Goal: Task Accomplishment & Management: Complete application form

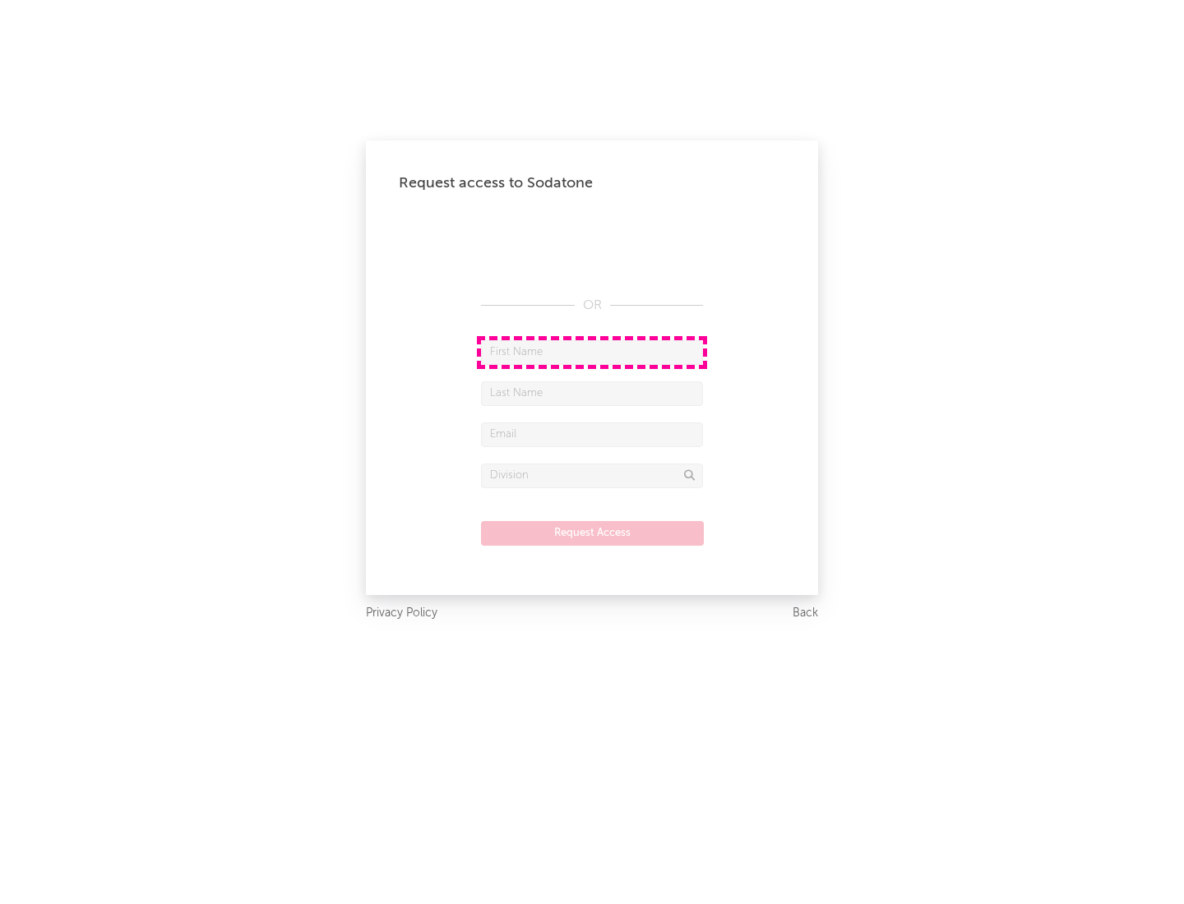
click at [592, 352] on input "text" at bounding box center [592, 352] width 222 height 25
type input "[PERSON_NAME]"
click at [592, 393] on input "text" at bounding box center [592, 393] width 222 height 25
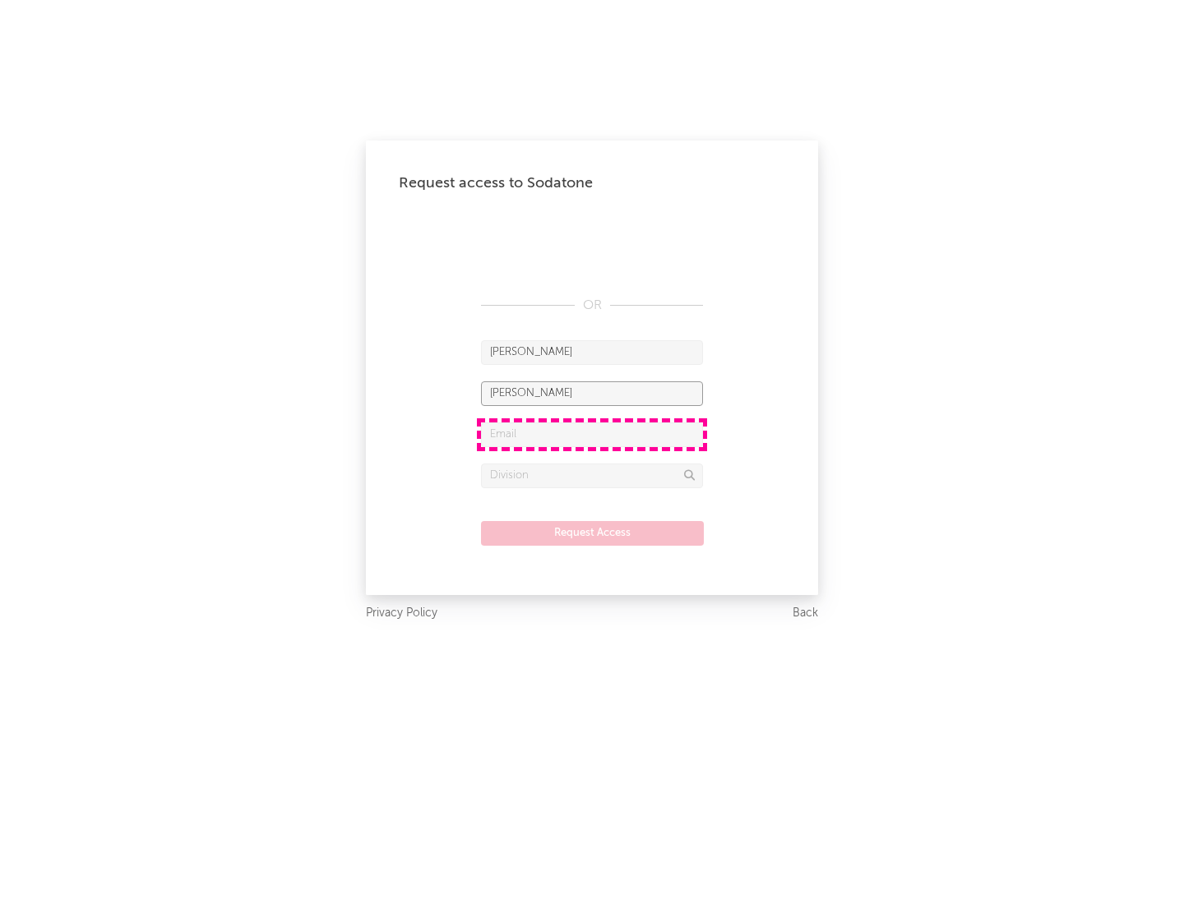
type input "[PERSON_NAME]"
click at [592, 434] on input "text" at bounding box center [592, 435] width 222 height 25
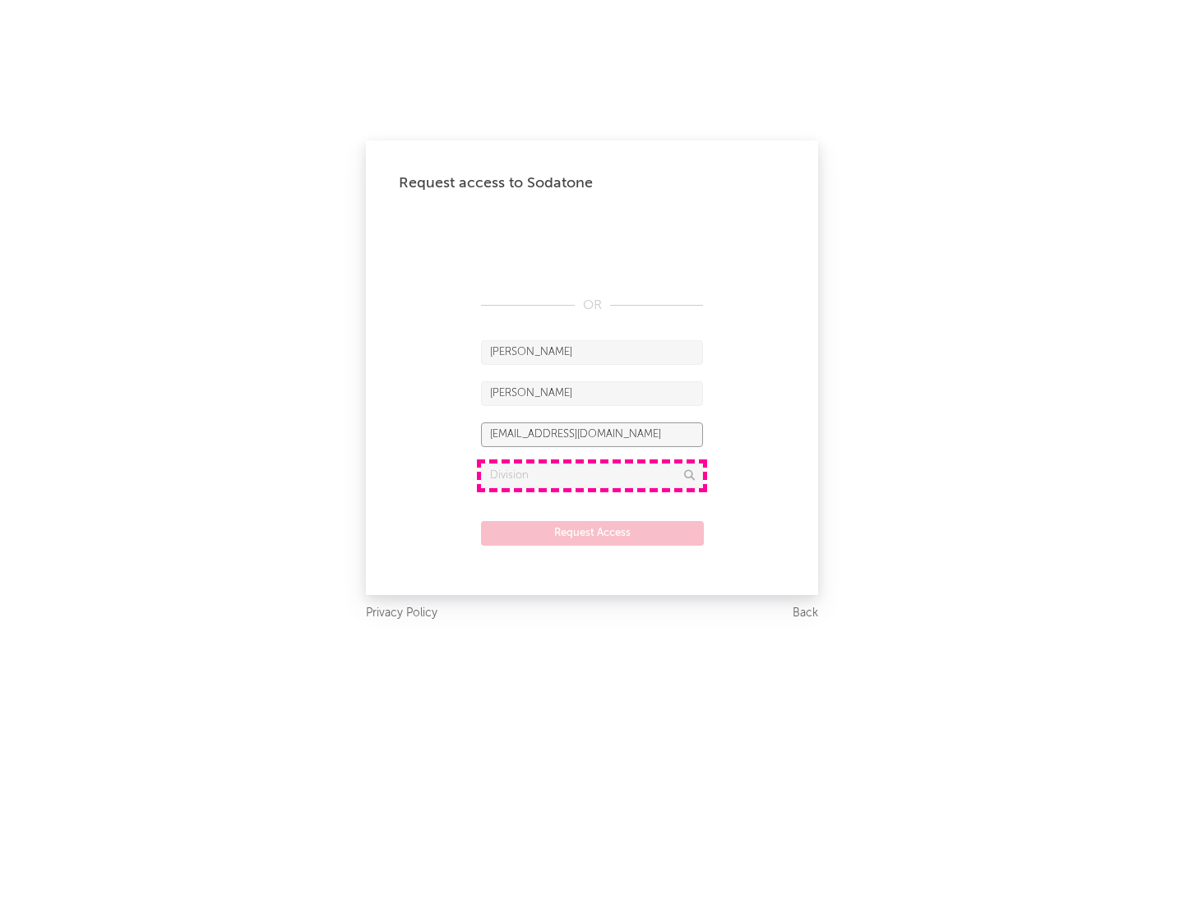
type input "[EMAIL_ADDRESS][DOMAIN_NAME]"
click at [592, 475] on input "text" at bounding box center [592, 476] width 222 height 25
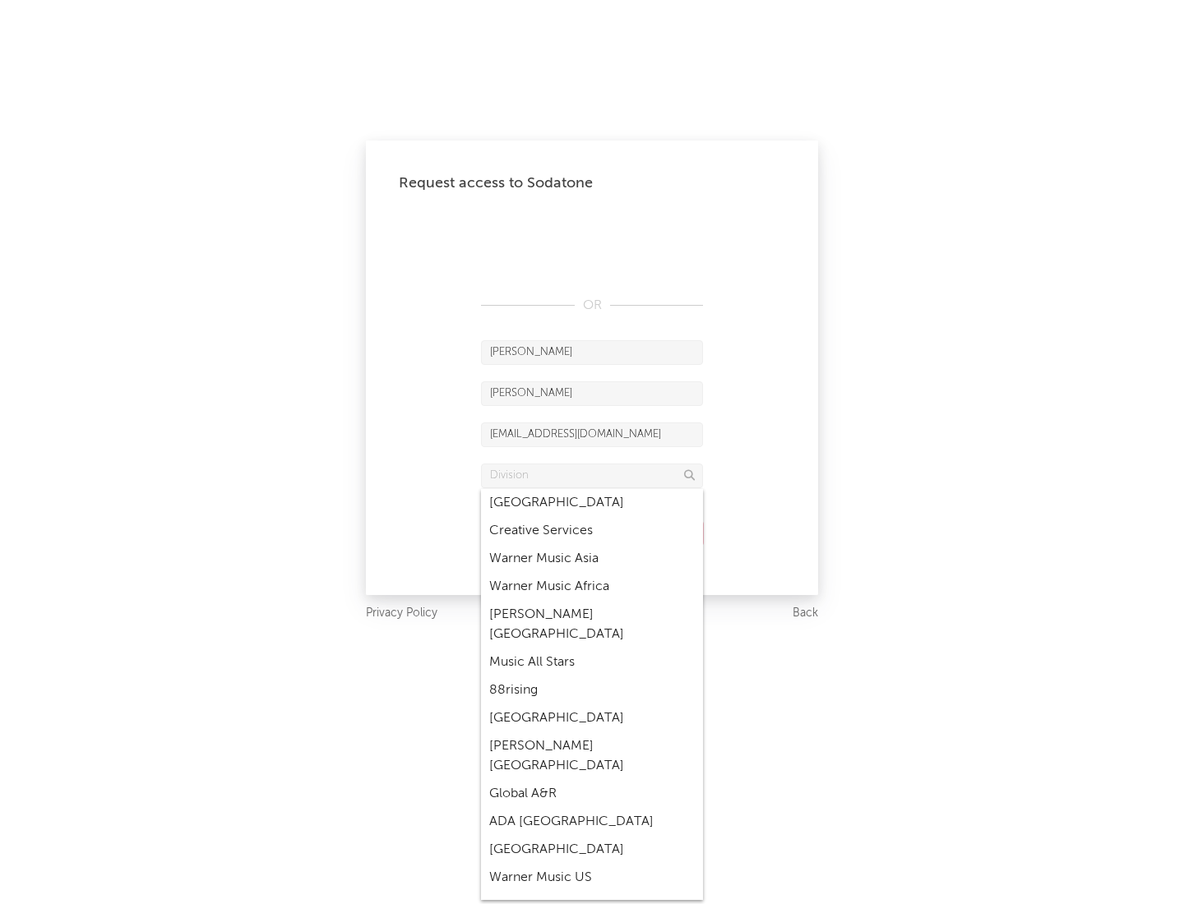
click at [587, 649] on div "Music All Stars" at bounding box center [592, 663] width 222 height 28
type input "Music All Stars"
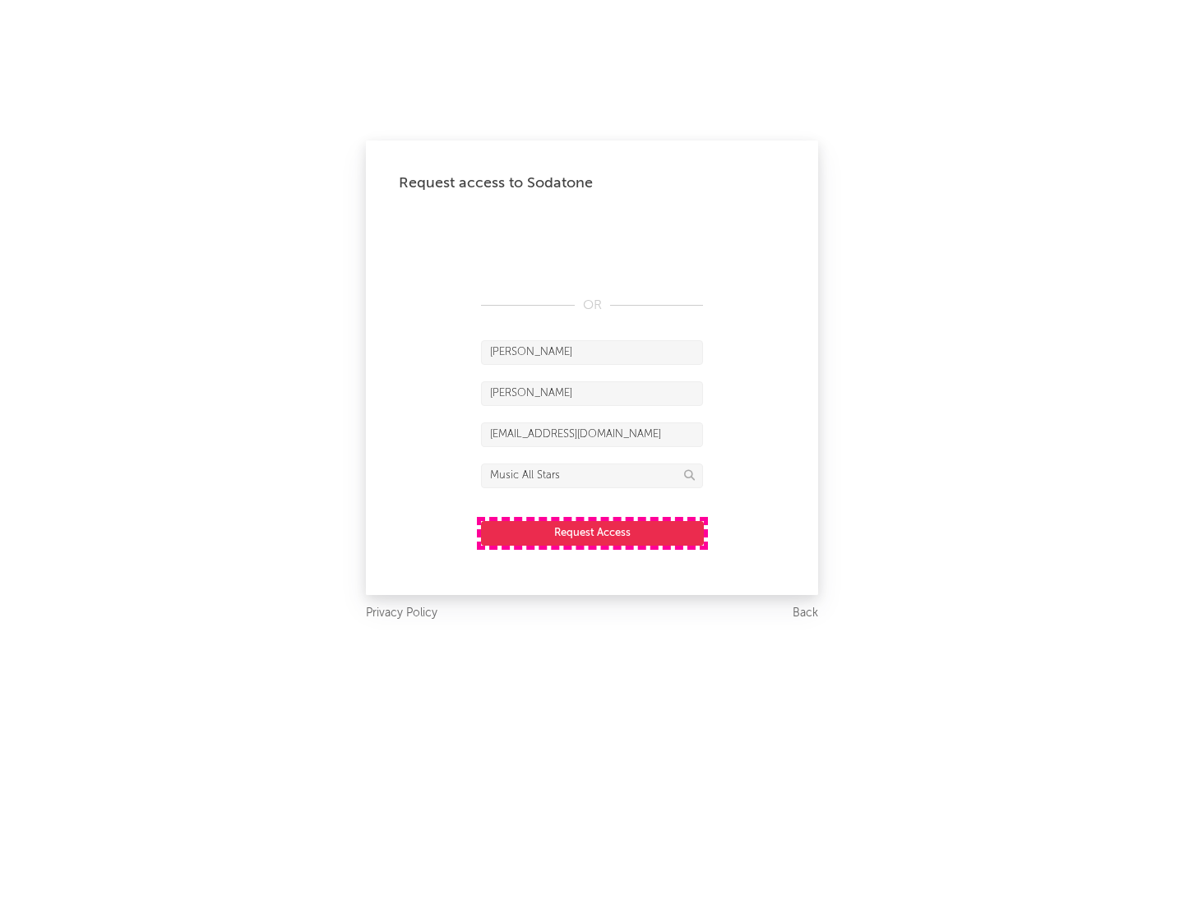
click at [592, 533] on button "Request Access" at bounding box center [592, 533] width 223 height 25
